Goal: Find specific page/section: Find specific page/section

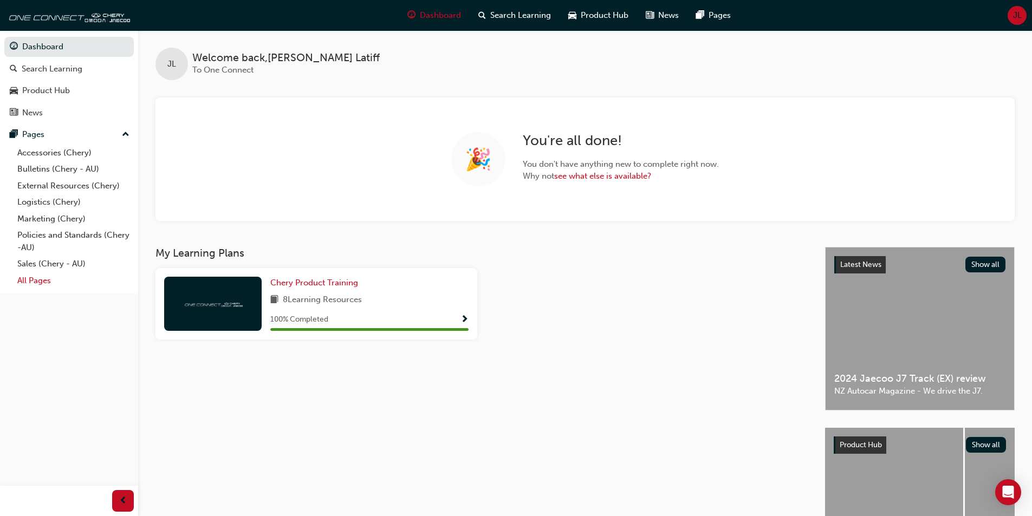
click at [41, 277] on link "All Pages" at bounding box center [73, 280] width 121 height 17
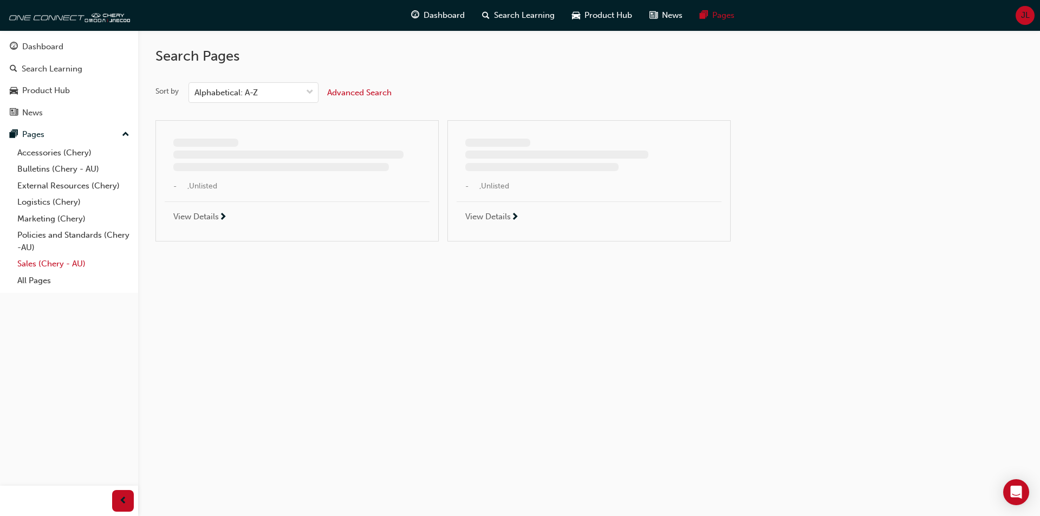
click at [64, 265] on link "Sales (Chery - AU)" at bounding box center [73, 264] width 121 height 17
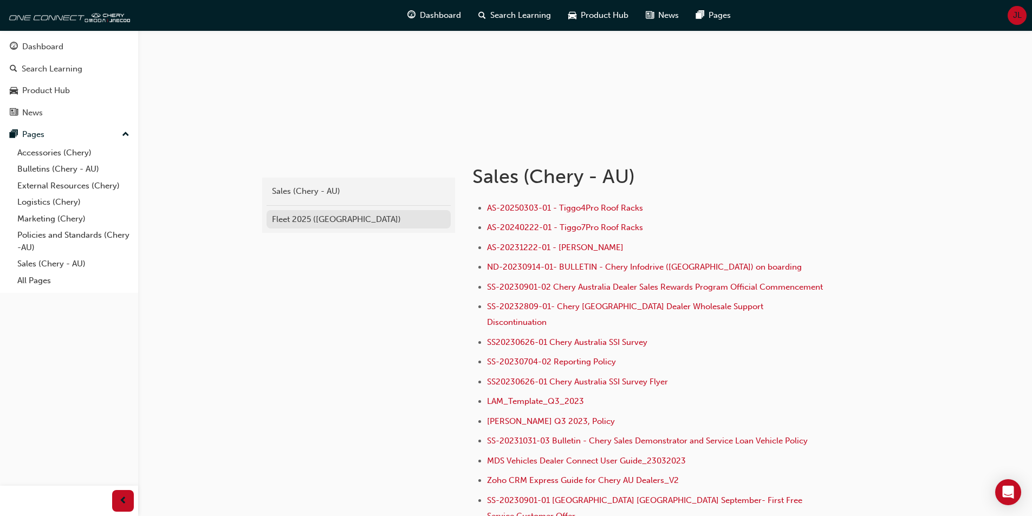
scroll to position [108, 0]
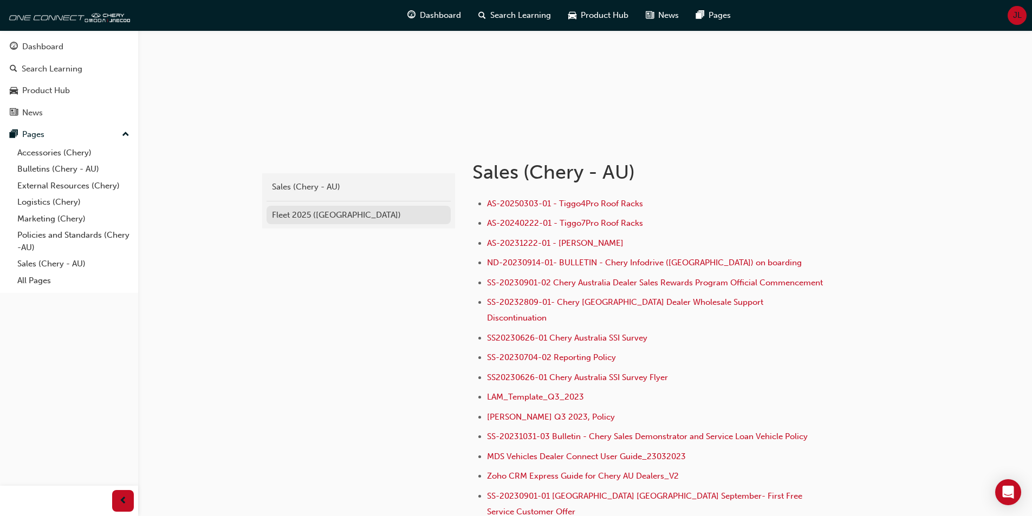
click at [285, 211] on div "Fleet 2025 ([GEOGRAPHIC_DATA])" at bounding box center [358, 215] width 173 height 12
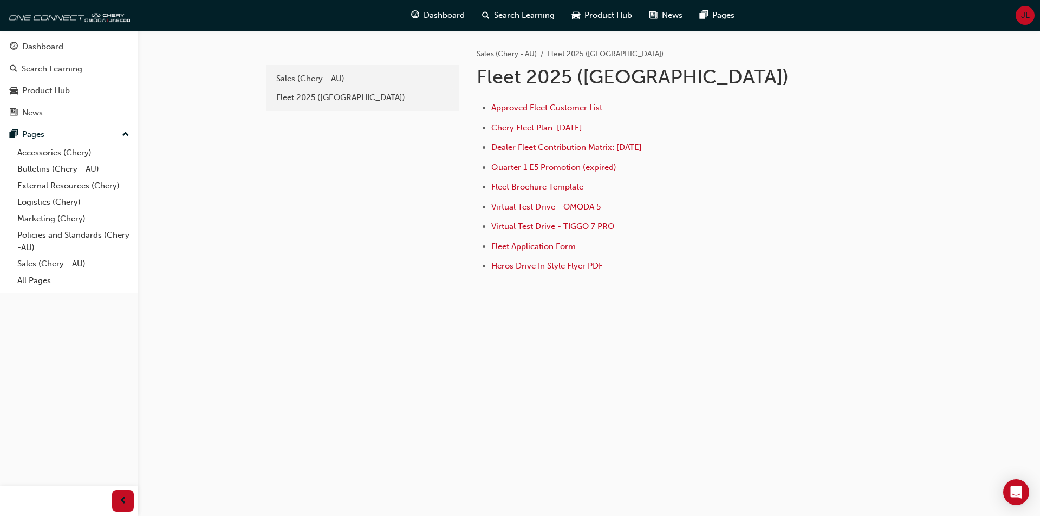
click at [557, 101] on div "Approved Fleet Customer List Chery Fleet Plan: Jan 2025 Dealer Fleet Contributi…" at bounding box center [687, 184] width 420 height 183
click at [555, 103] on span "Approved Fleet Customer List" at bounding box center [546, 108] width 111 height 10
